Goal: Task Accomplishment & Management: Use online tool/utility

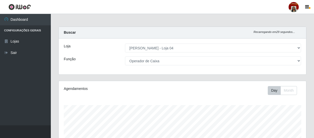
select select "251"
select select "22"
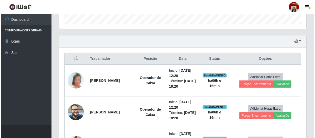
scroll to position [186, 0]
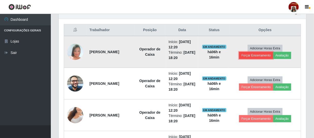
click at [249, 56] on button "Forçar Encerramento" at bounding box center [256, 55] width 34 height 7
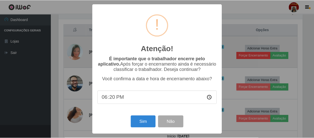
scroll to position [105, 245]
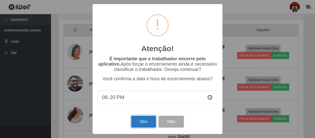
click at [140, 122] on button "Sim" at bounding box center [143, 122] width 25 height 12
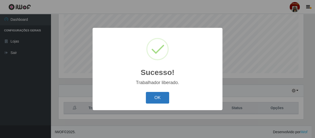
drag, startPoint x: 160, startPoint y: 95, endPoint x: 176, endPoint y: 94, distance: 16.5
click at [160, 95] on button "OK" at bounding box center [158, 98] width 24 height 12
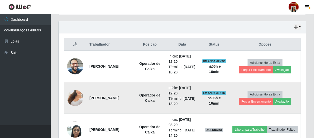
scroll to position [177, 0]
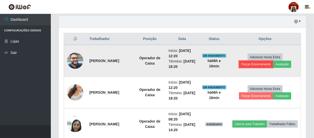
click at [254, 63] on button "Forçar Encerramento" at bounding box center [256, 64] width 34 height 7
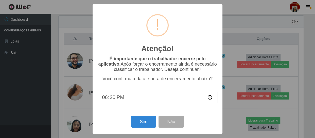
click at [129, 128] on div "Sim Não" at bounding box center [158, 122] width 120 height 14
click at [149, 124] on button "Sim" at bounding box center [143, 122] width 25 height 12
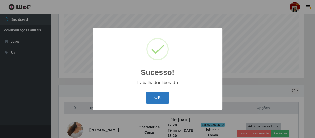
click at [152, 101] on button "OK" at bounding box center [158, 98] width 24 height 12
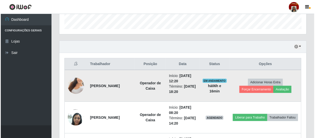
scroll to position [154, 0]
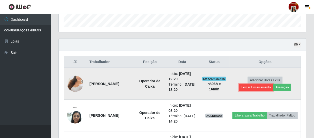
click at [248, 88] on button "Forçar Encerramento" at bounding box center [256, 87] width 34 height 7
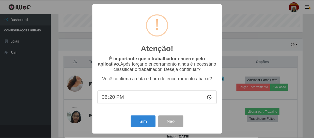
scroll to position [105, 245]
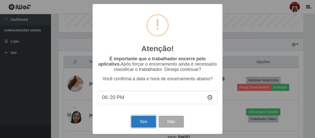
click at [133, 122] on button "Sim" at bounding box center [143, 122] width 25 height 12
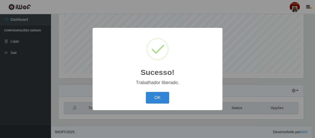
scroll to position [0, 0]
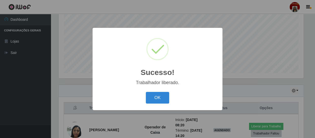
click at [150, 104] on div "OK Cancel" at bounding box center [158, 98] width 120 height 14
click at [154, 99] on button "OK" at bounding box center [158, 98] width 24 height 12
